Goal: Task Accomplishment & Management: Manage account settings

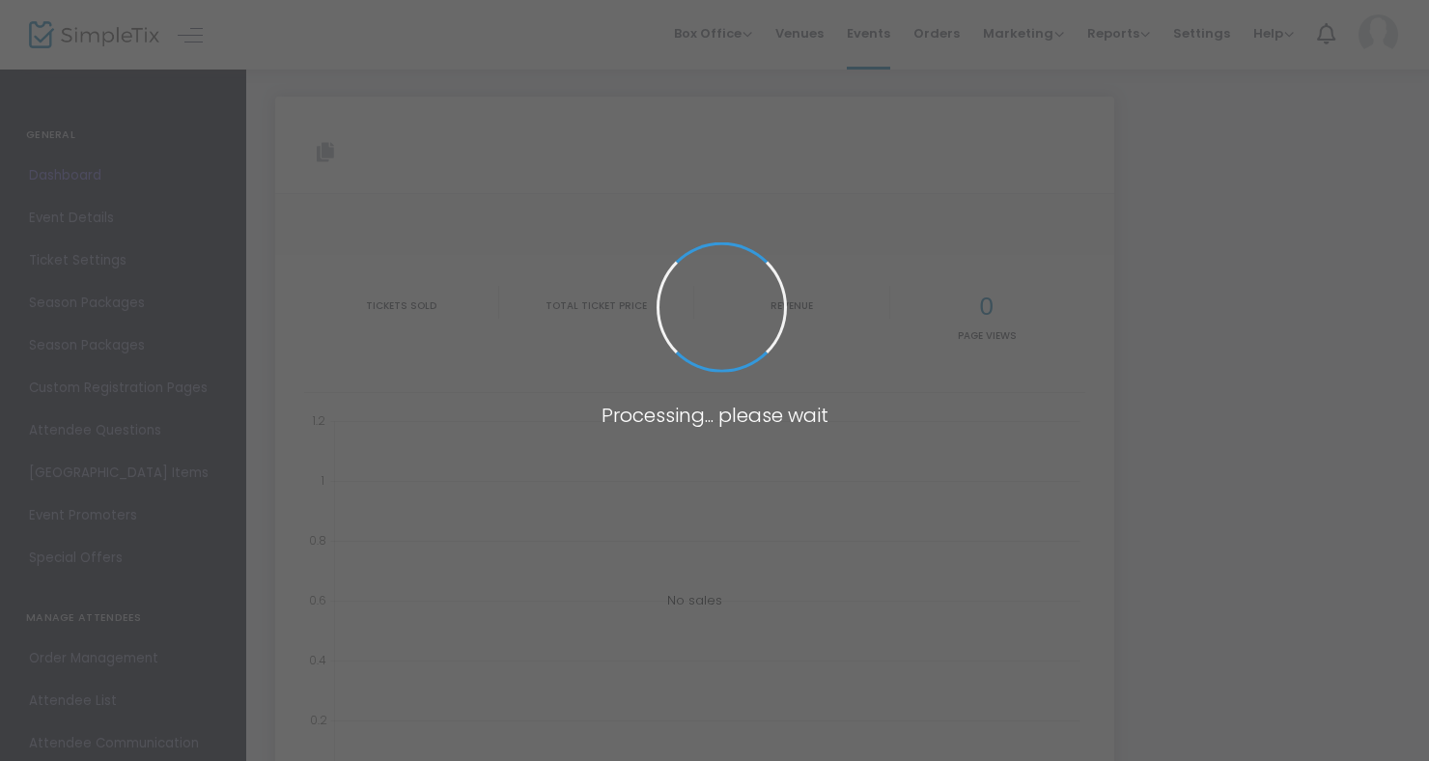
type input "[URL][DOMAIN_NAME]"
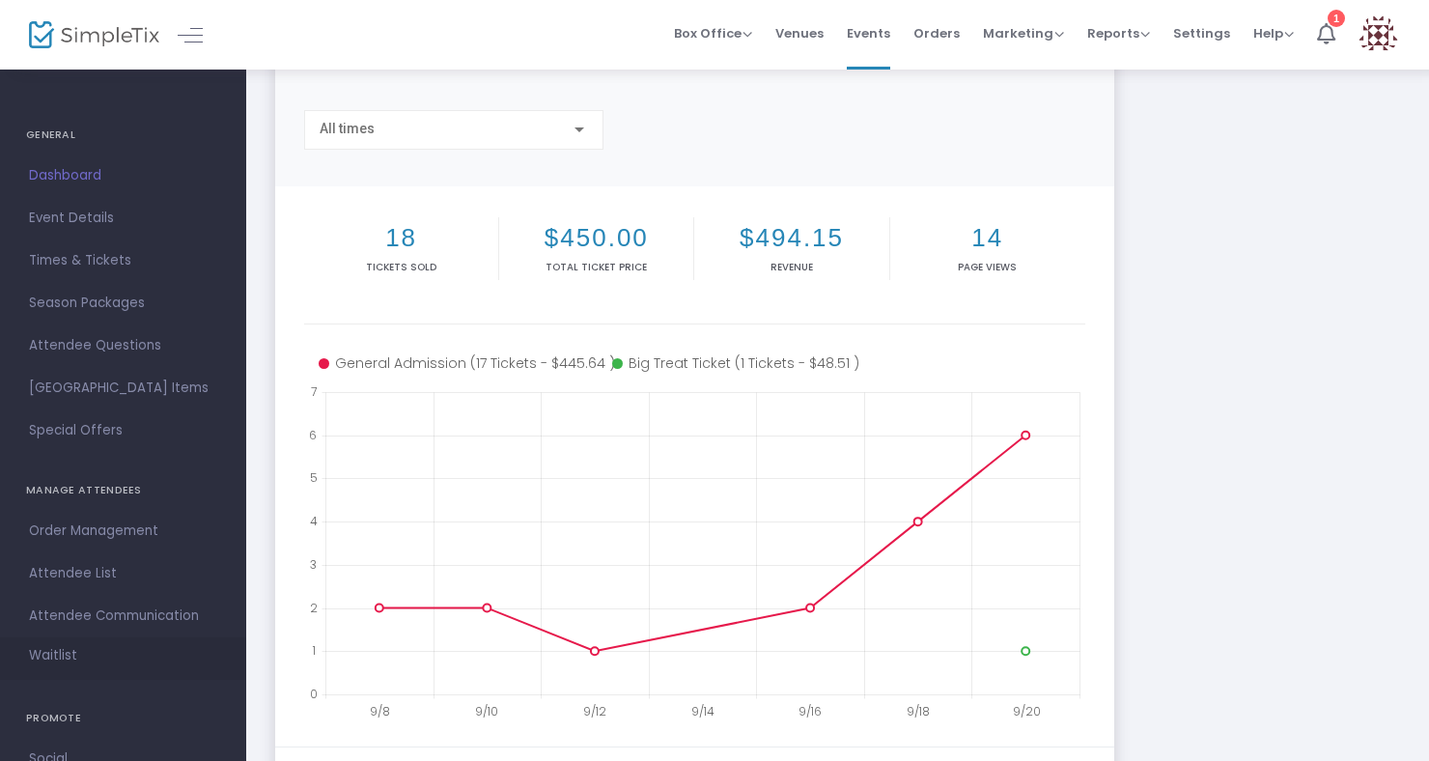
scroll to position [23, 0]
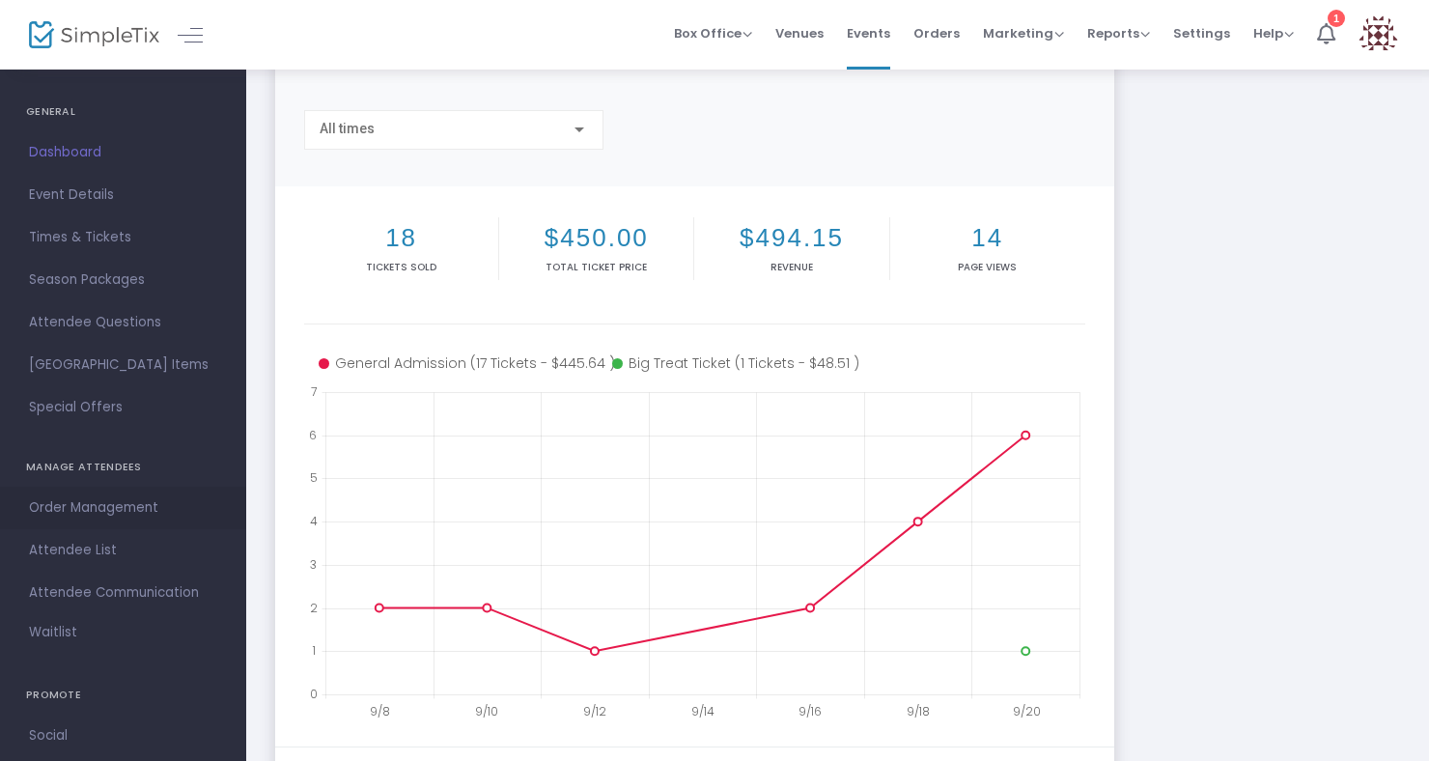
click at [90, 501] on span "Order Management" at bounding box center [123, 507] width 188 height 25
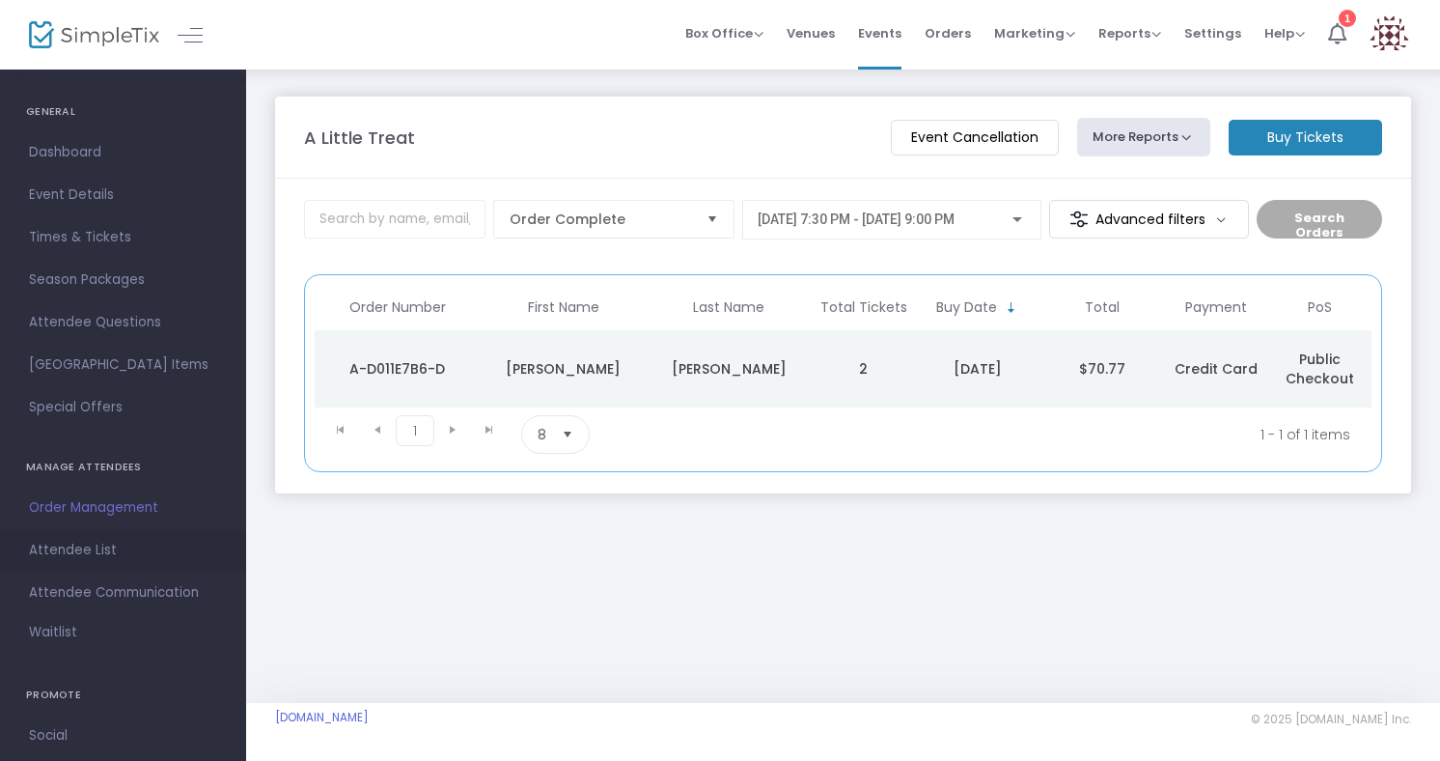
click at [57, 556] on span "Attendee List" at bounding box center [123, 550] width 188 height 25
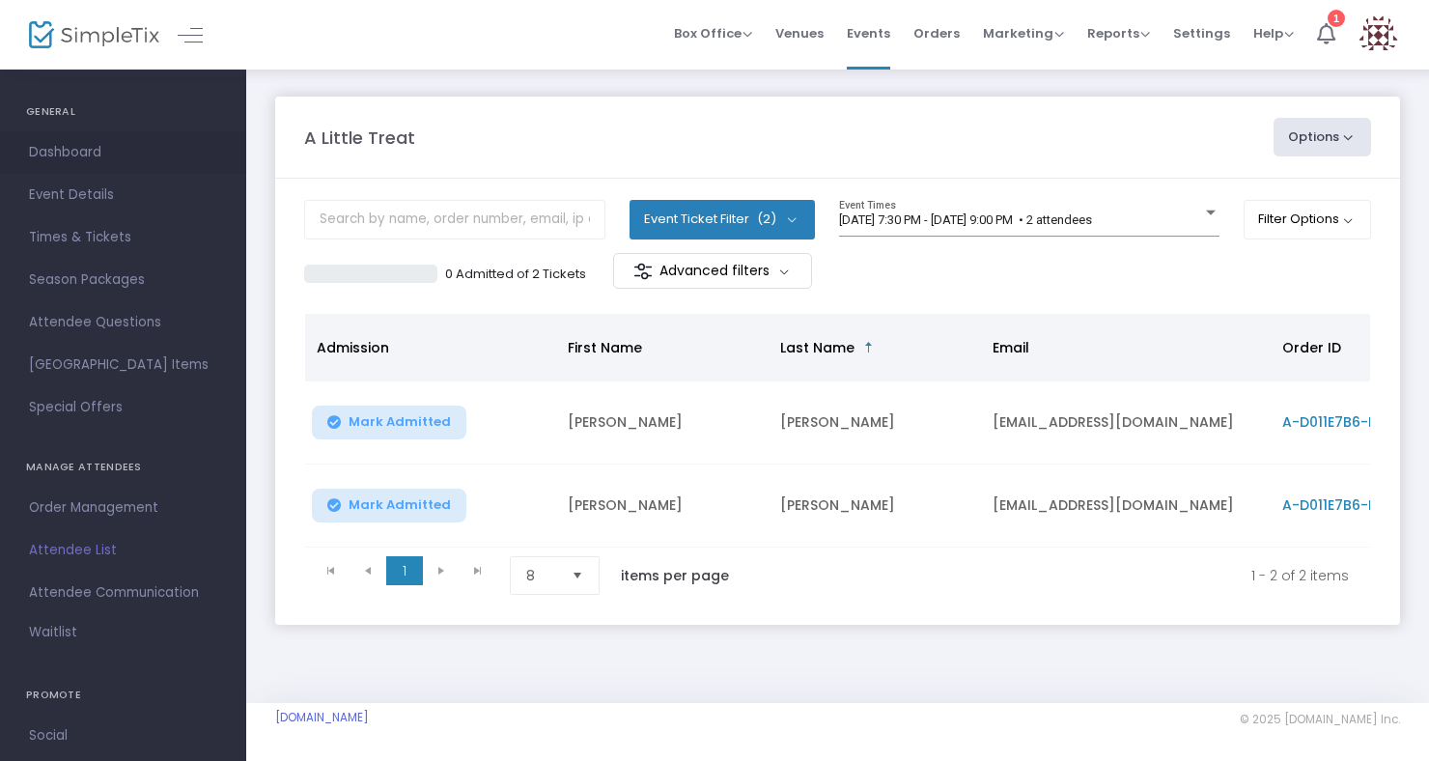
click at [74, 138] on link "Dashboard" at bounding box center [123, 152] width 246 height 42
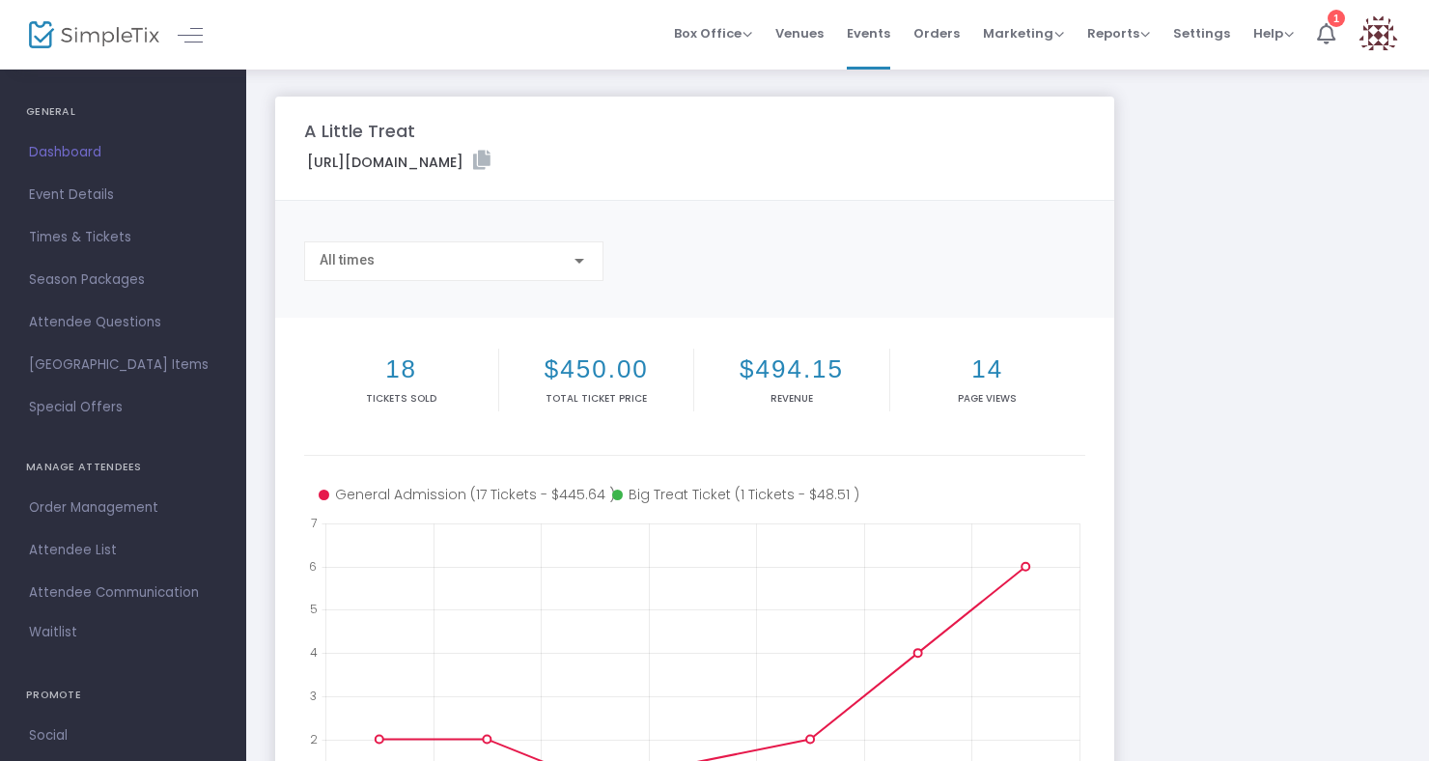
click at [775, 377] on h2 "$494.15" at bounding box center [791, 369] width 186 height 30
click at [607, 381] on h2 "$450.00" at bounding box center [596, 369] width 186 height 30
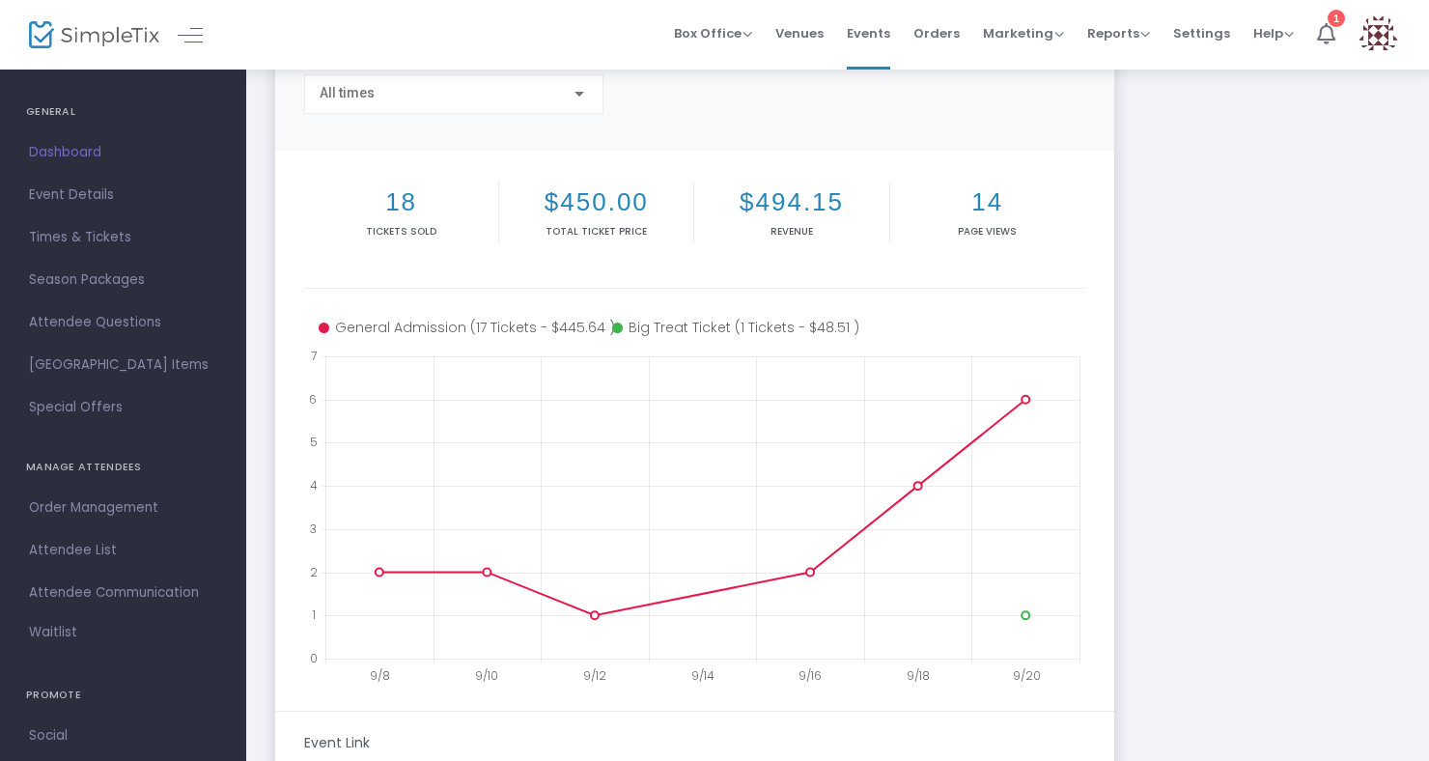
scroll to position [202, 0]
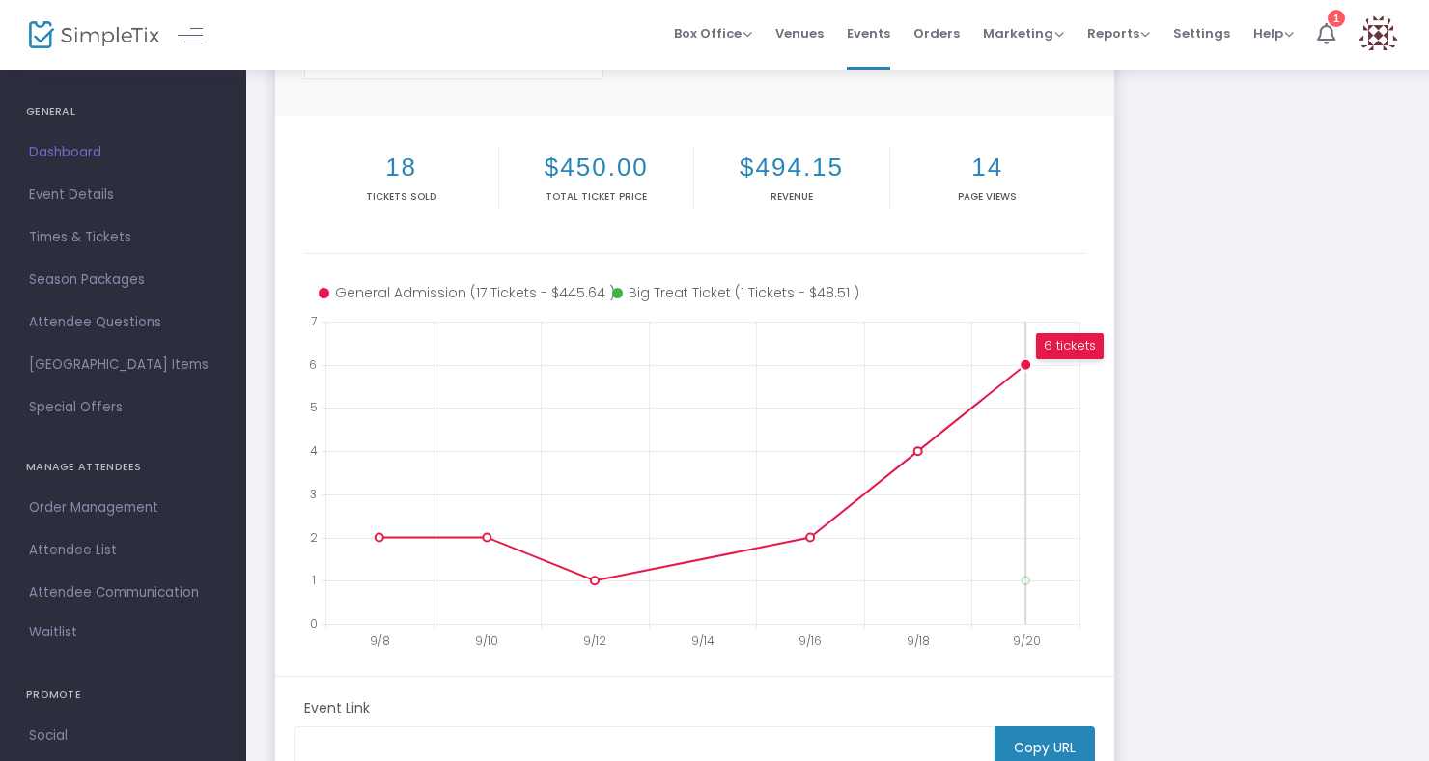
click at [1027, 365] on circle at bounding box center [1025, 364] width 12 height 12
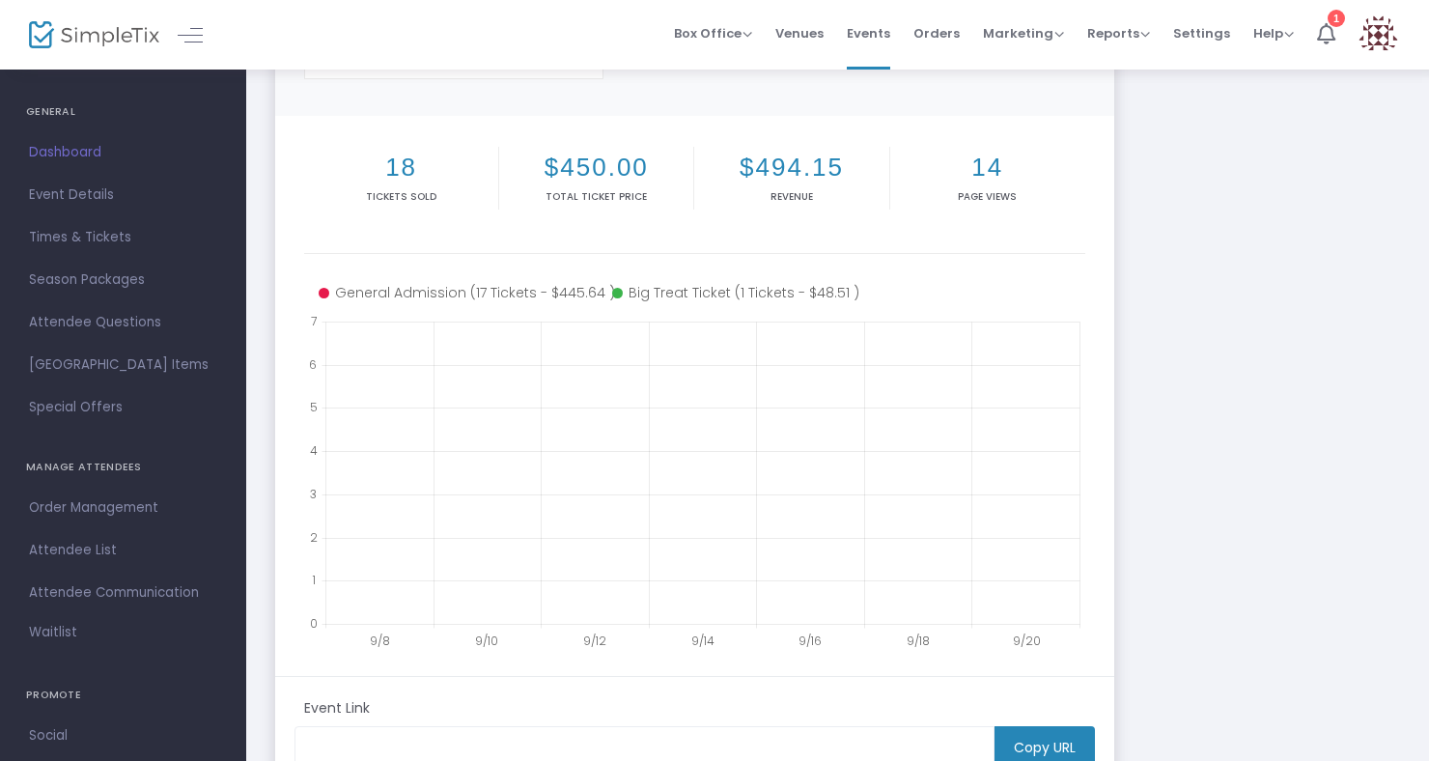
scroll to position [423, 0]
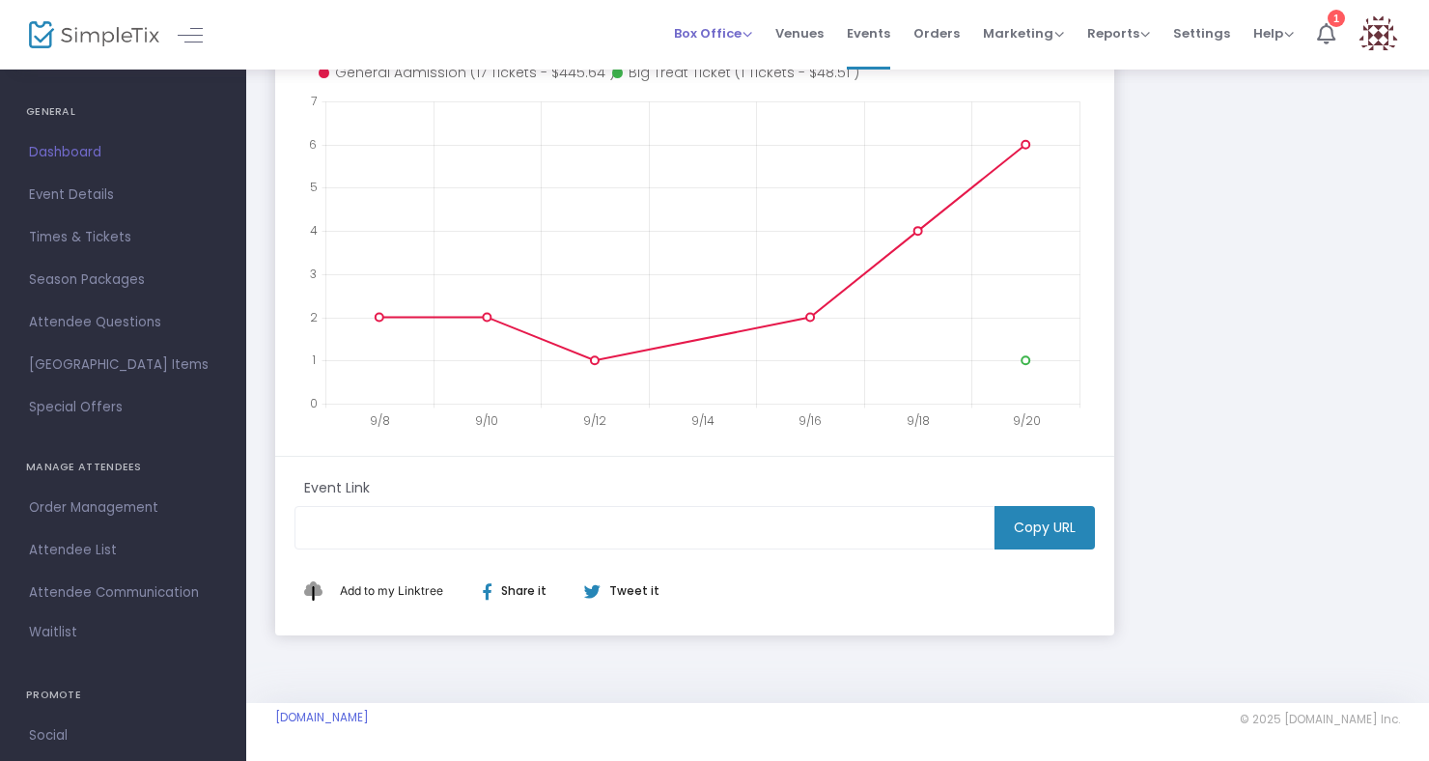
click at [710, 35] on span "Box Office" at bounding box center [713, 33] width 78 height 18
click at [753, 64] on li "Sell Tickets" at bounding box center [743, 65] width 138 height 38
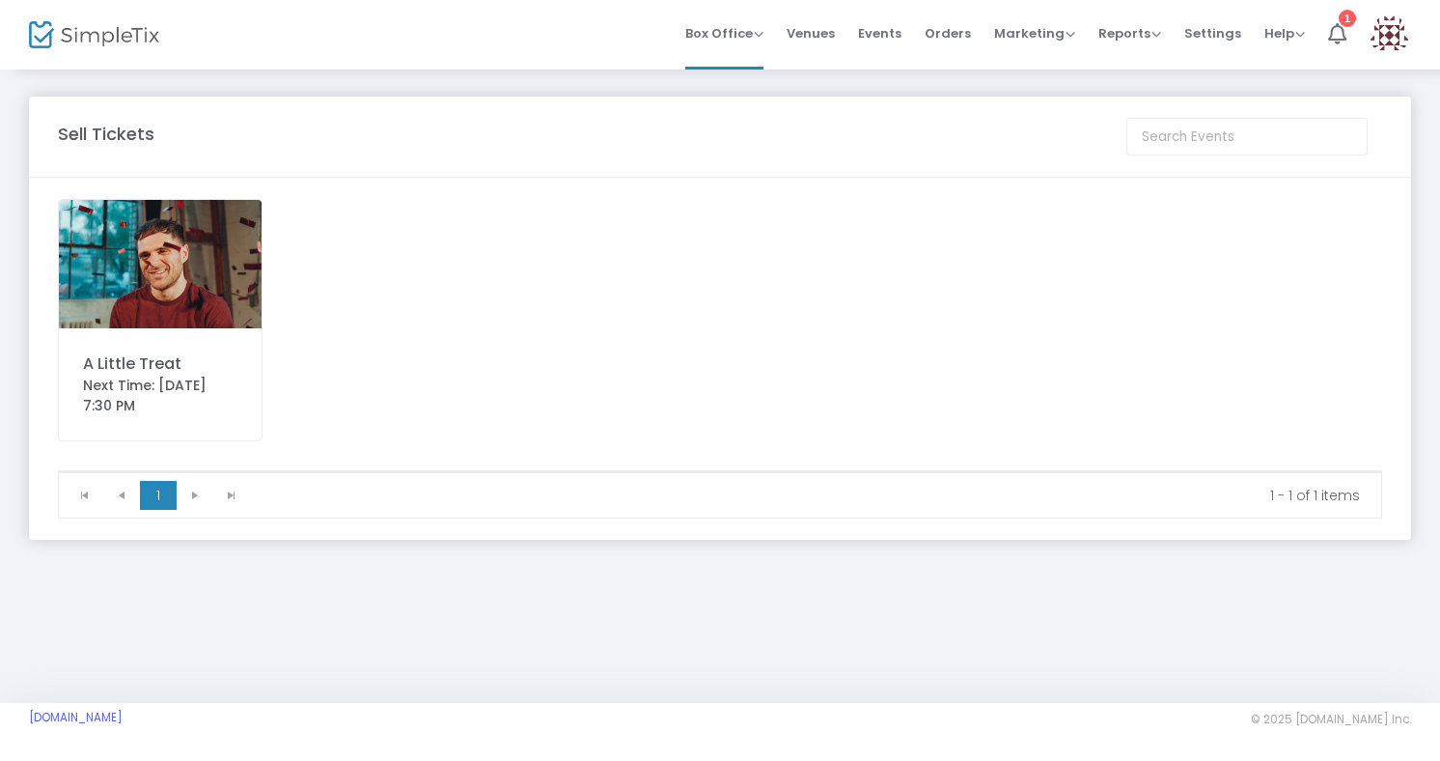
click at [182, 361] on div "A Little Treat" at bounding box center [160, 363] width 154 height 23
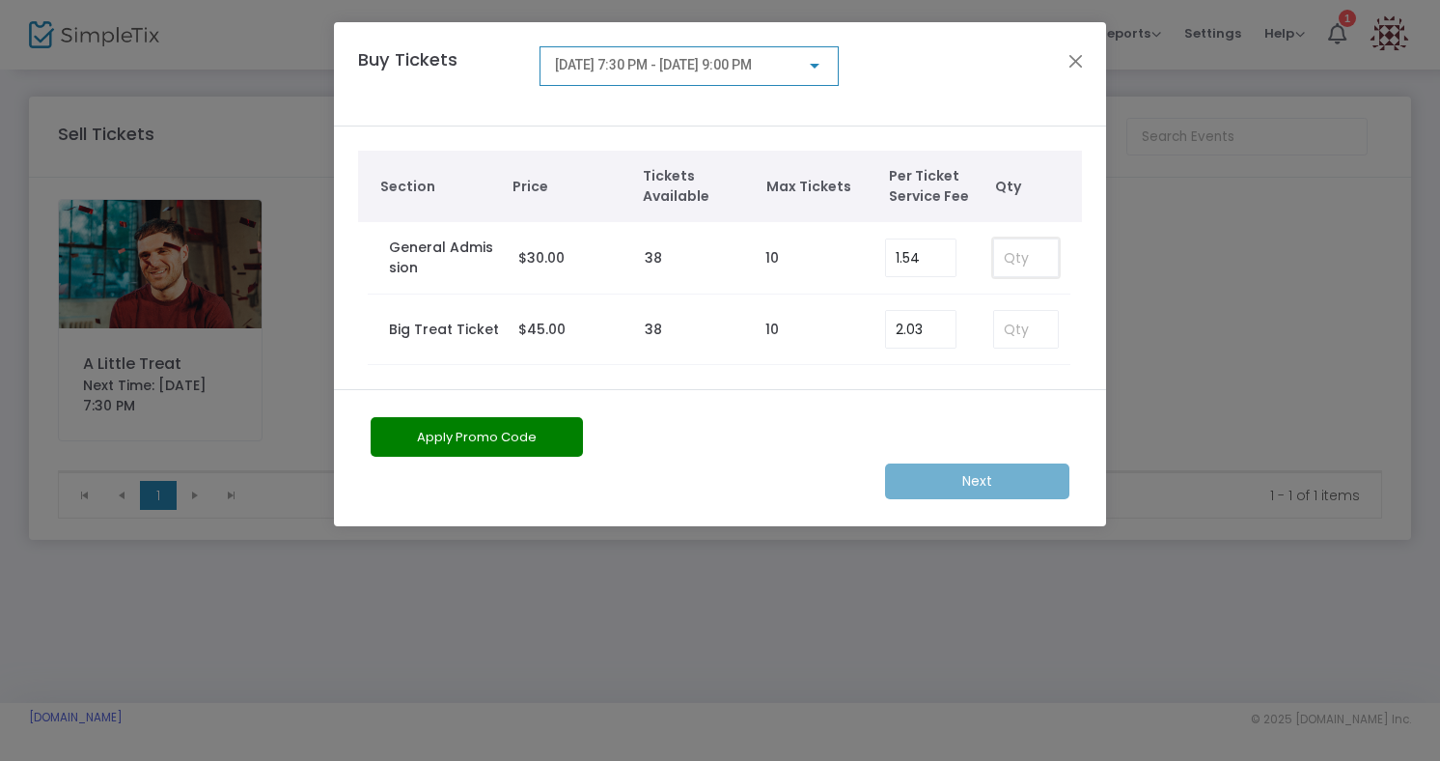
click at [1008, 270] on input at bounding box center [1026, 257] width 64 height 37
type input "2"
click at [797, 482] on div "Next" at bounding box center [720, 481] width 718 height 36
click at [1070, 69] on button "Close" at bounding box center [1076, 60] width 25 height 25
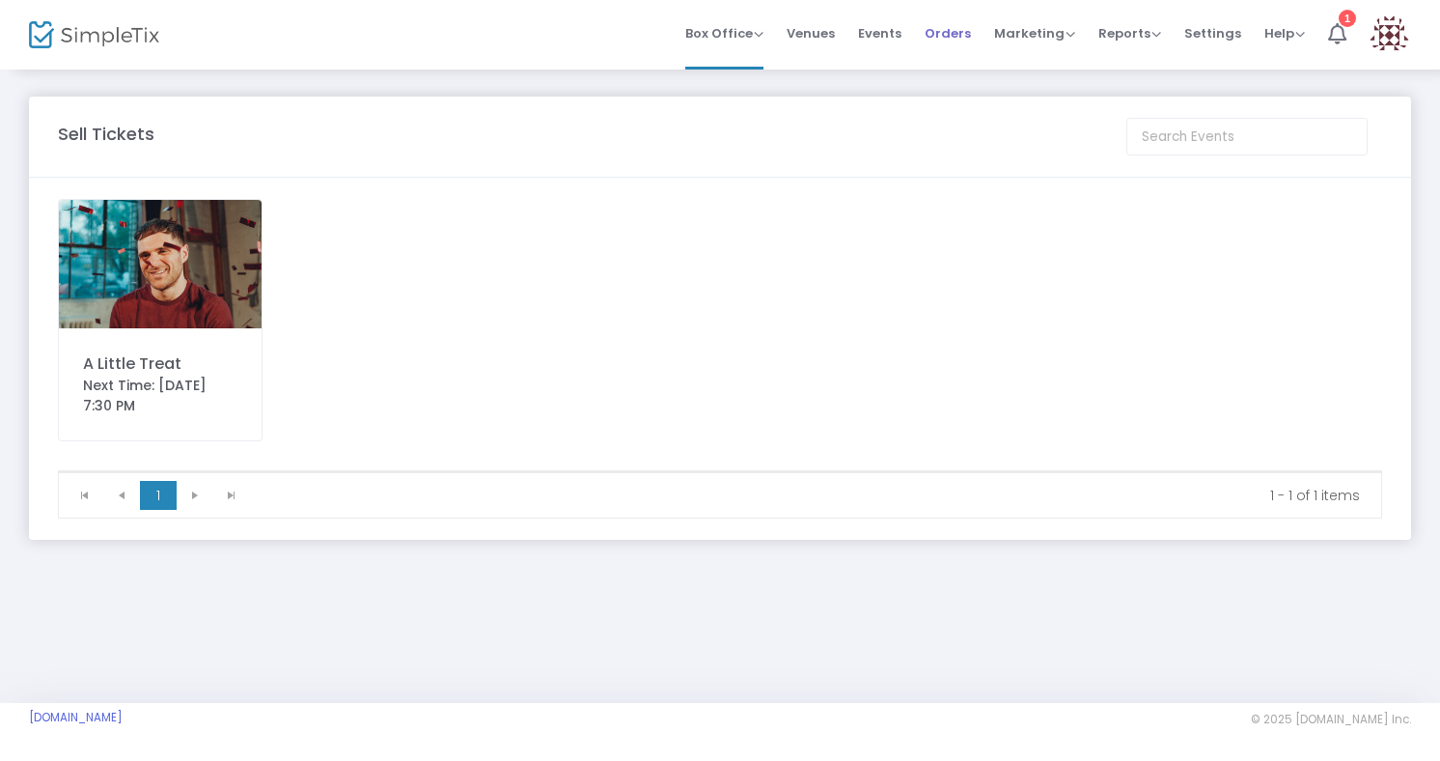
click at [946, 36] on span "Orders" at bounding box center [948, 33] width 46 height 49
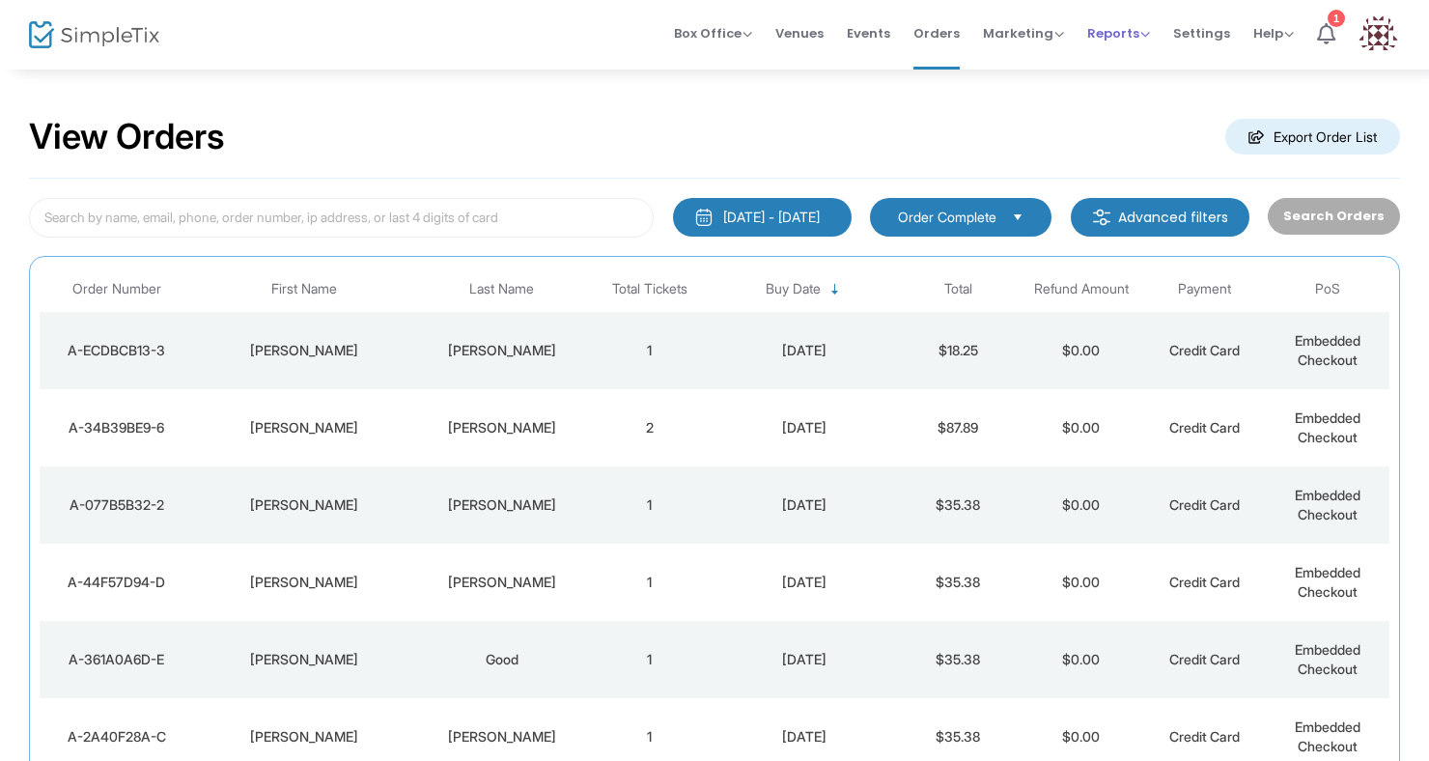
click at [1131, 40] on span "Reports" at bounding box center [1118, 33] width 63 height 18
click at [1183, 40] on span "Settings" at bounding box center [1201, 33] width 57 height 49
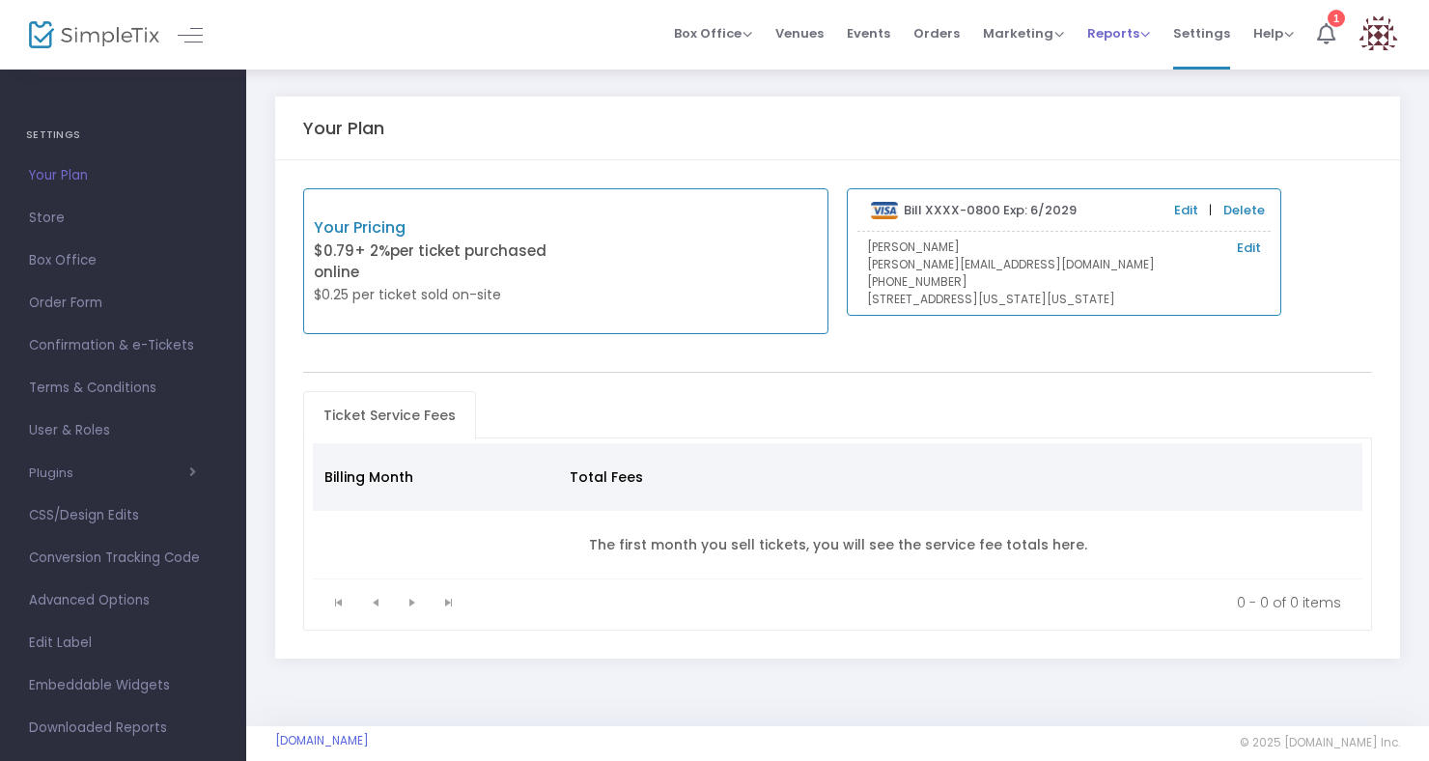
click at [1120, 27] on span "Reports" at bounding box center [1118, 33] width 63 height 18
click at [921, 42] on span "Orders" at bounding box center [936, 33] width 46 height 49
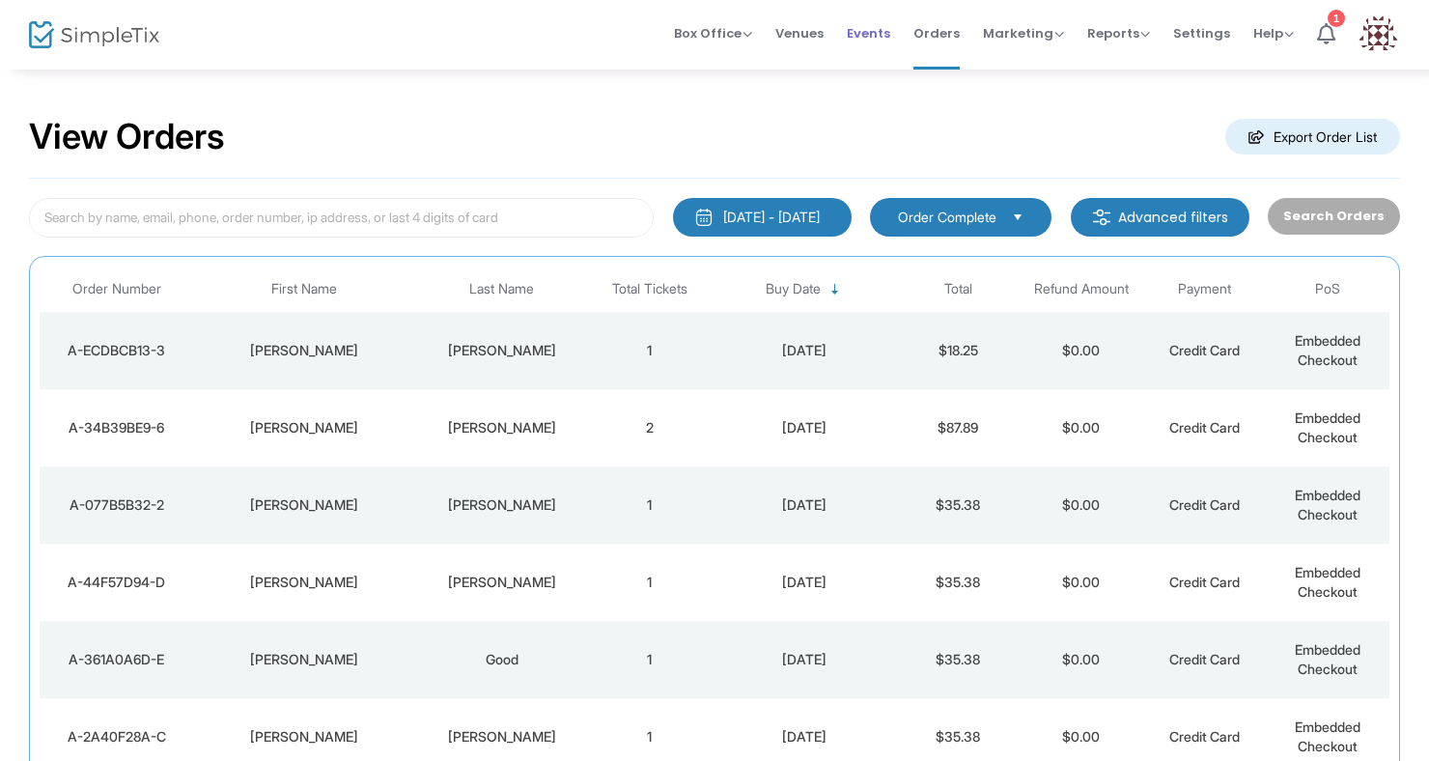
click at [875, 45] on span "Events" at bounding box center [868, 33] width 43 height 49
